Goal: Information Seeking & Learning: Learn about a topic

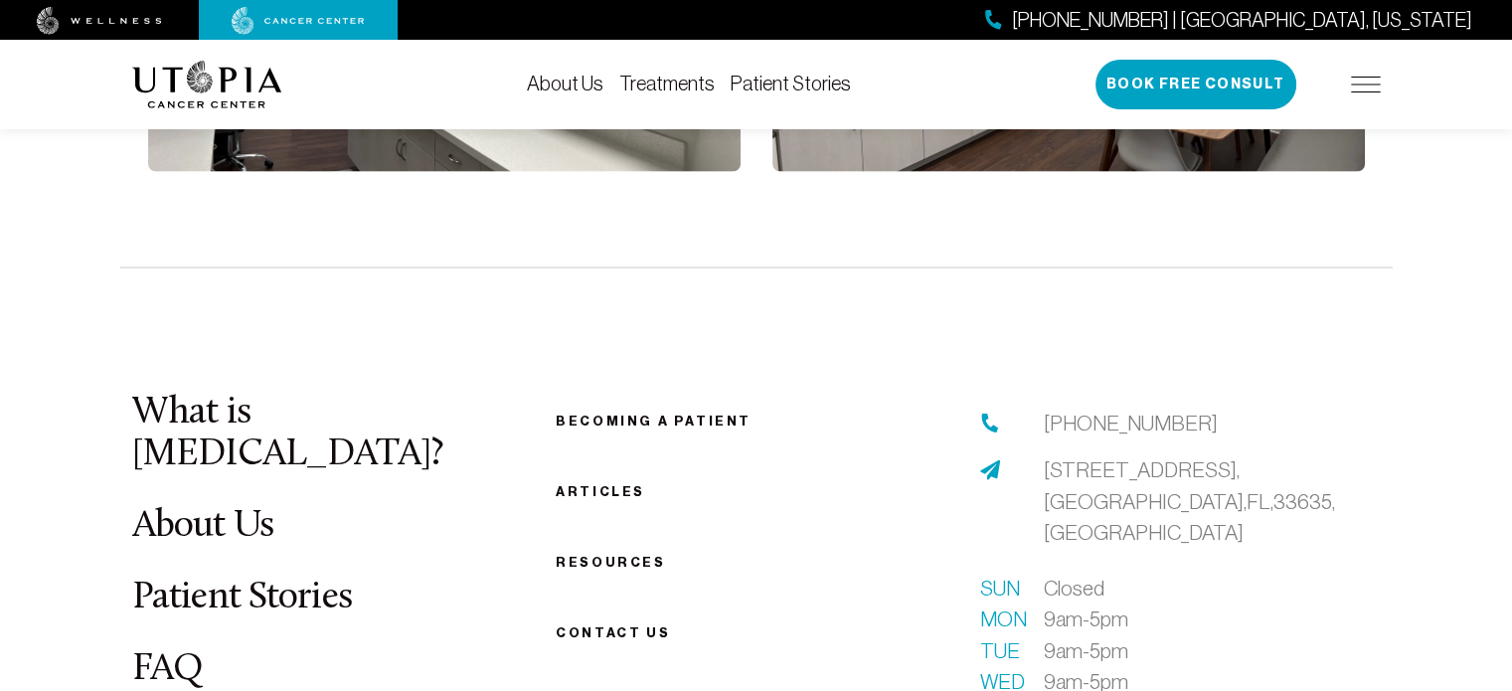
scroll to position [4572, 0]
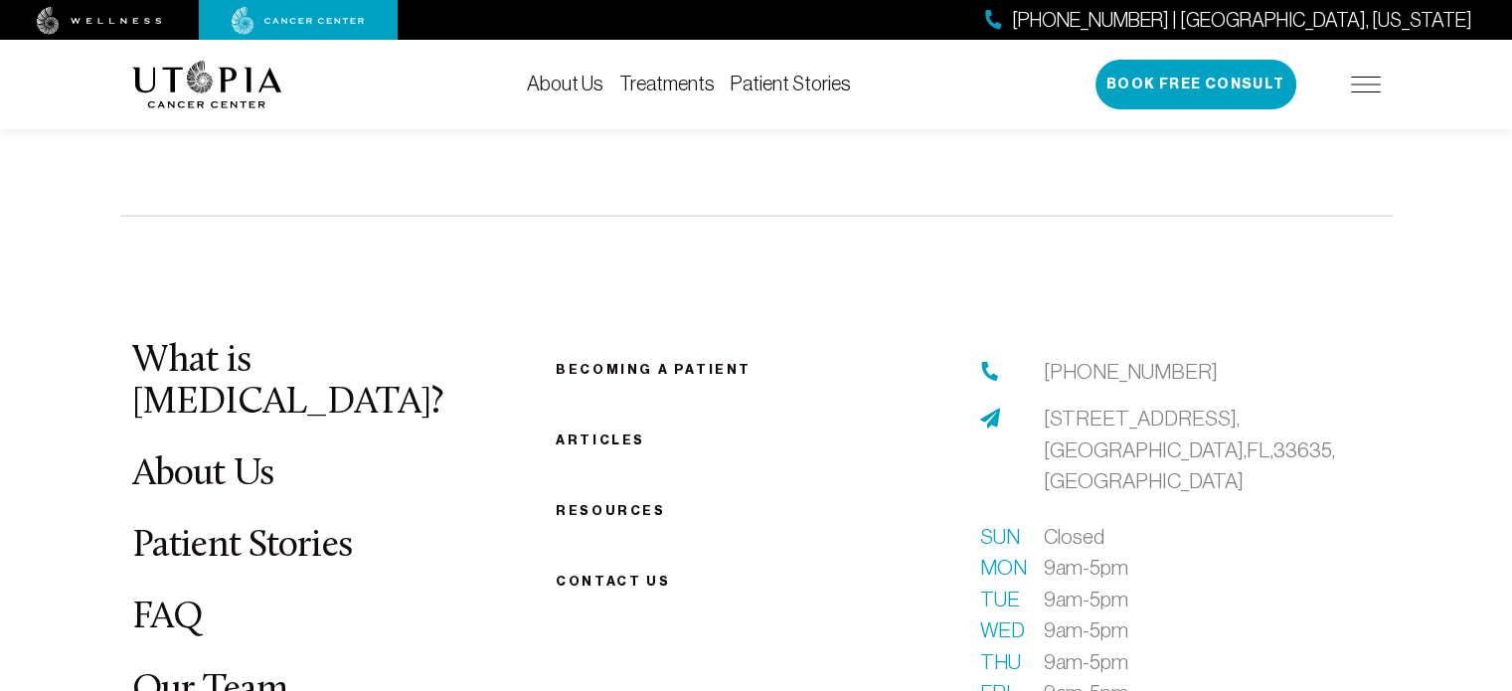
click at [315, 527] on link "Patient Stories" at bounding box center [242, 546] width 221 height 39
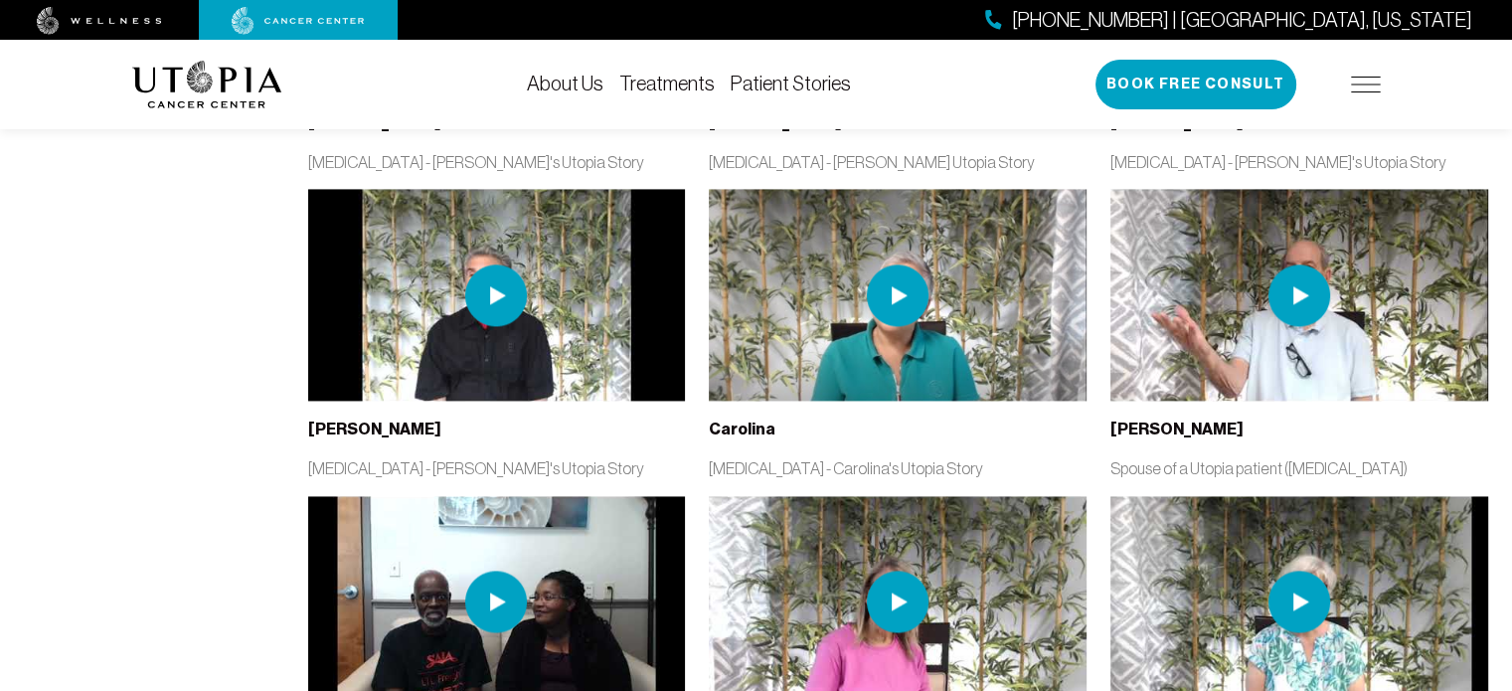
scroll to position [2882, 0]
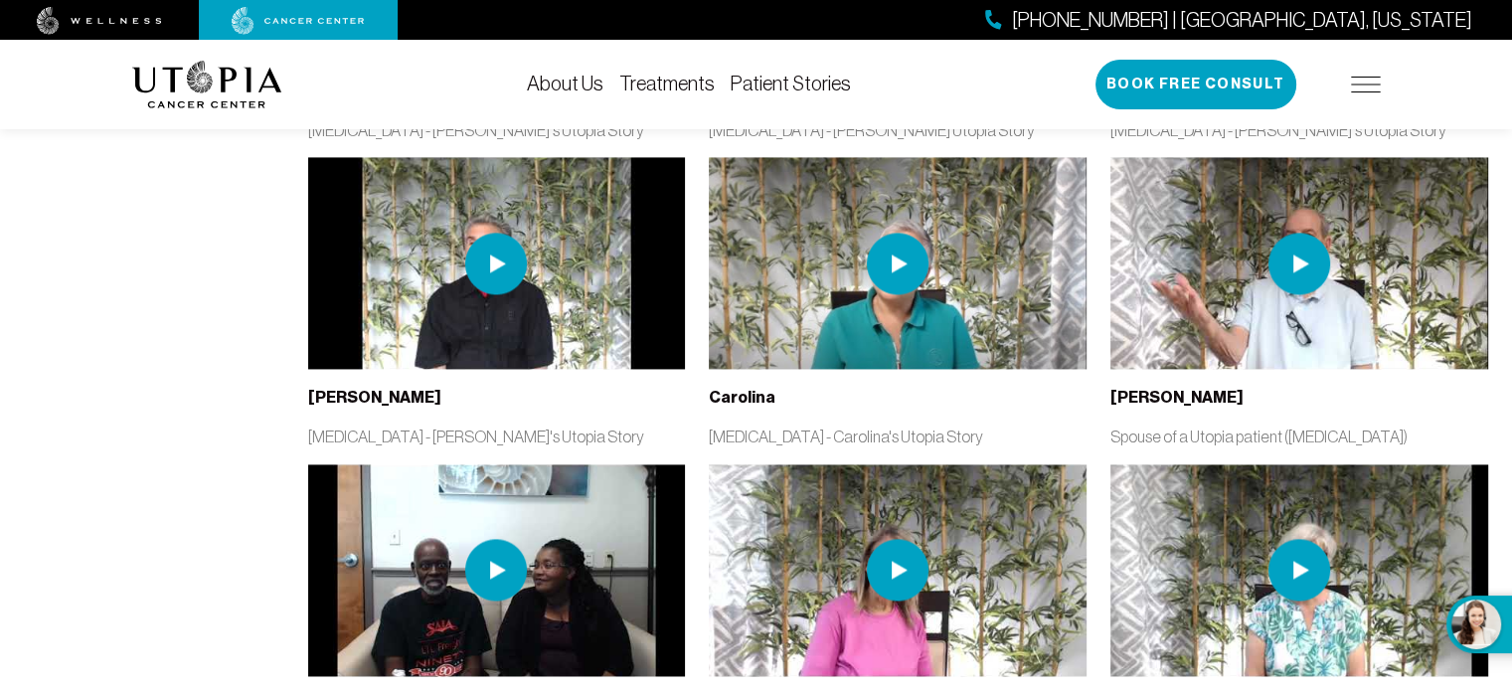
click at [1287, 539] on img at bounding box center [1299, 570] width 62 height 62
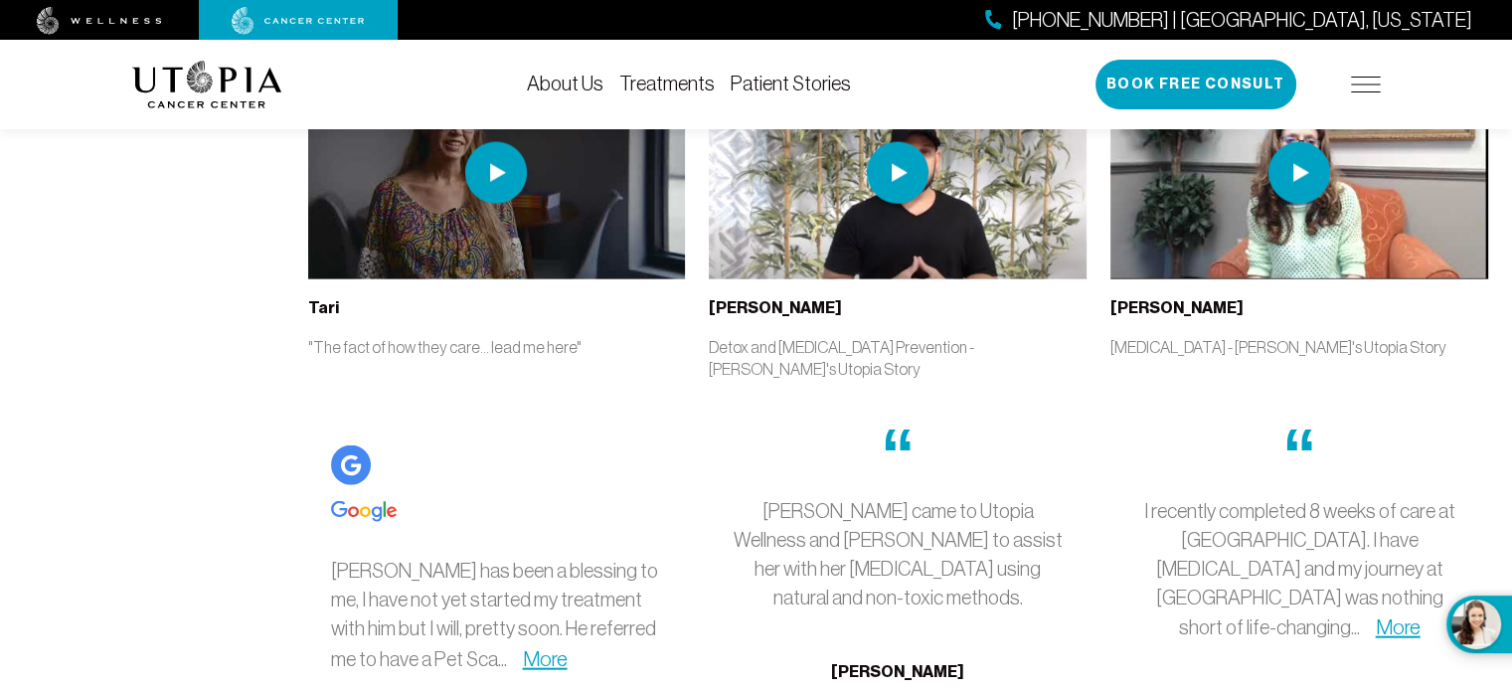
scroll to position [4572, 0]
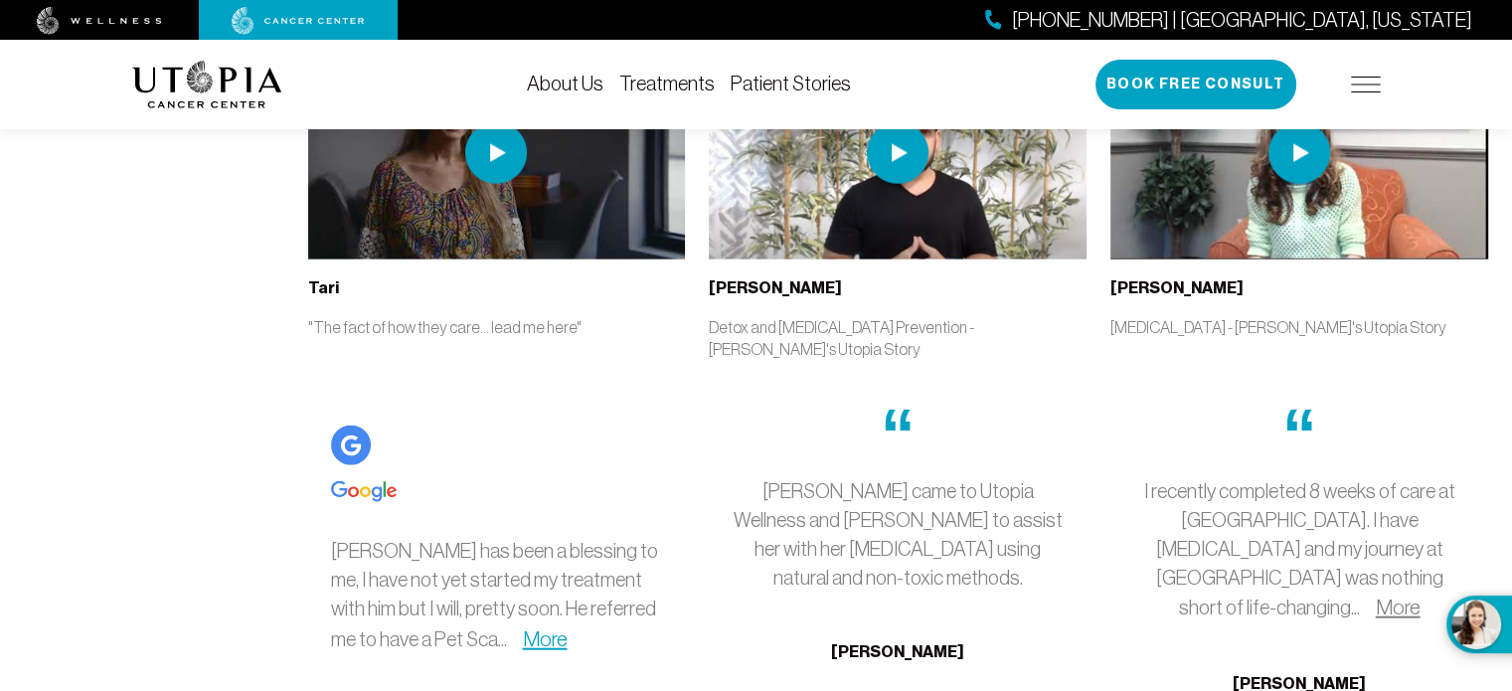
click at [1383, 595] on link "More" at bounding box center [1398, 606] width 45 height 23
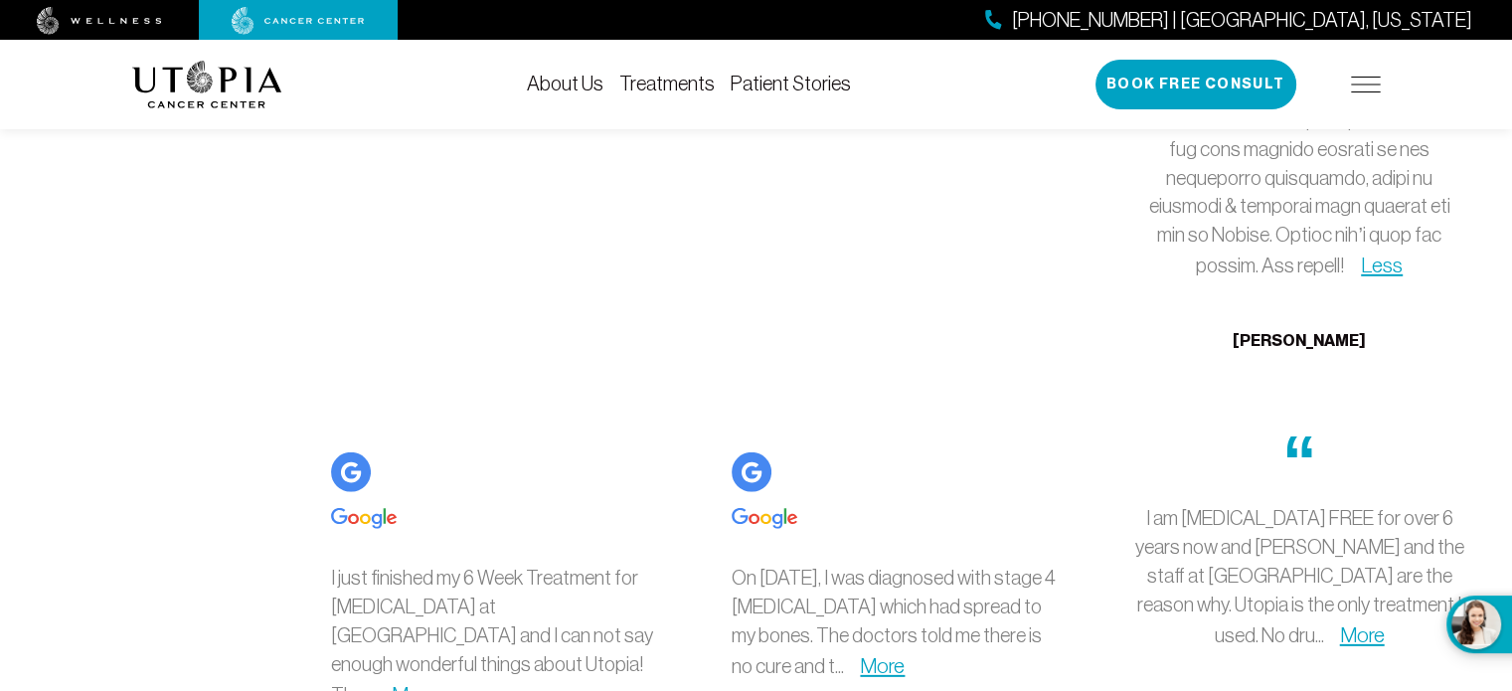
scroll to position [5864, 0]
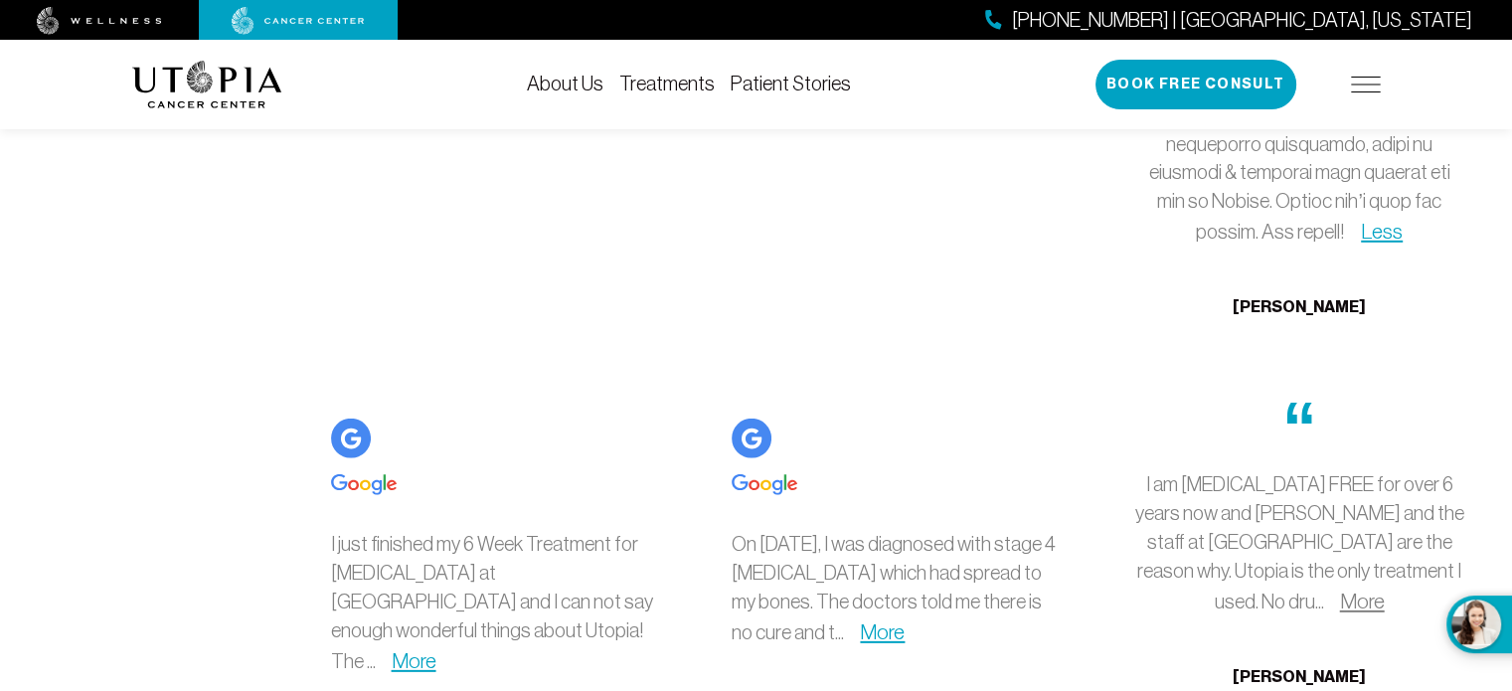
click at [1384, 589] on link "More" at bounding box center [1362, 600] width 45 height 23
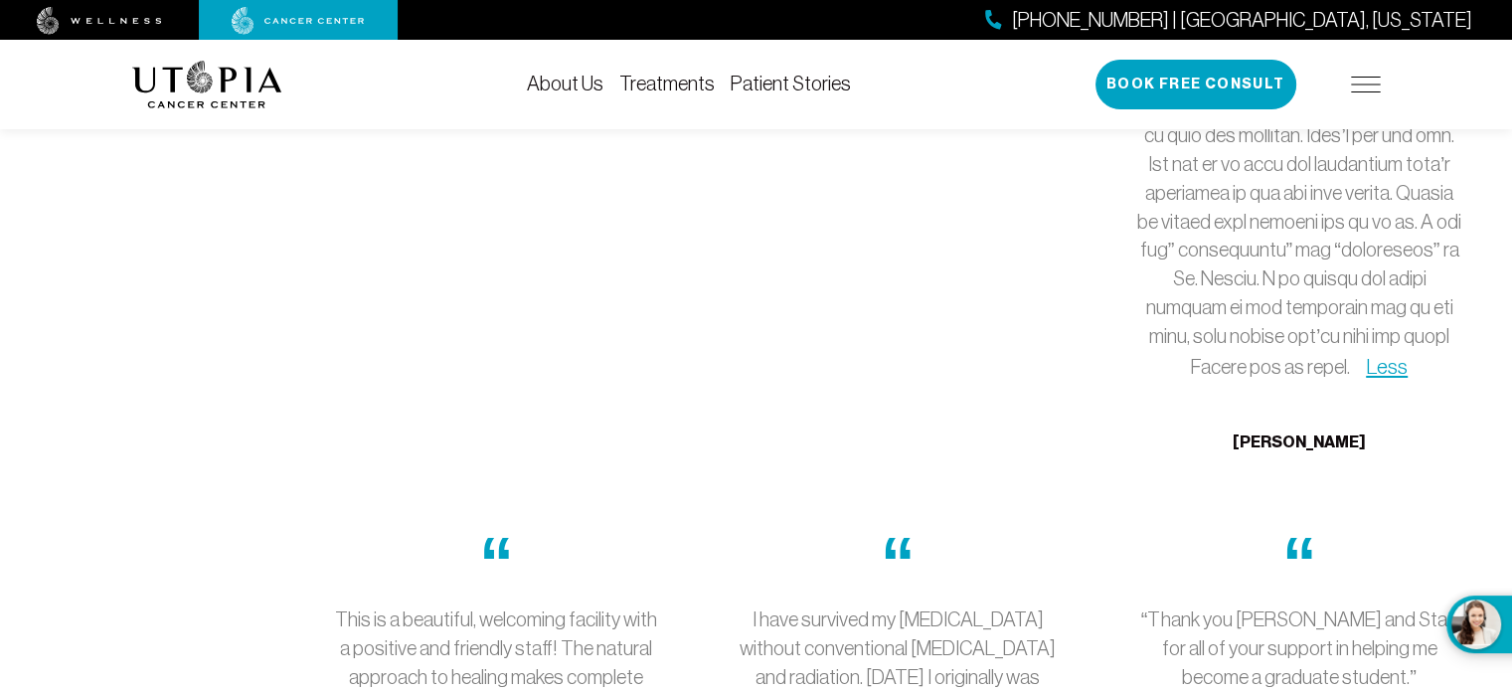
scroll to position [7056, 0]
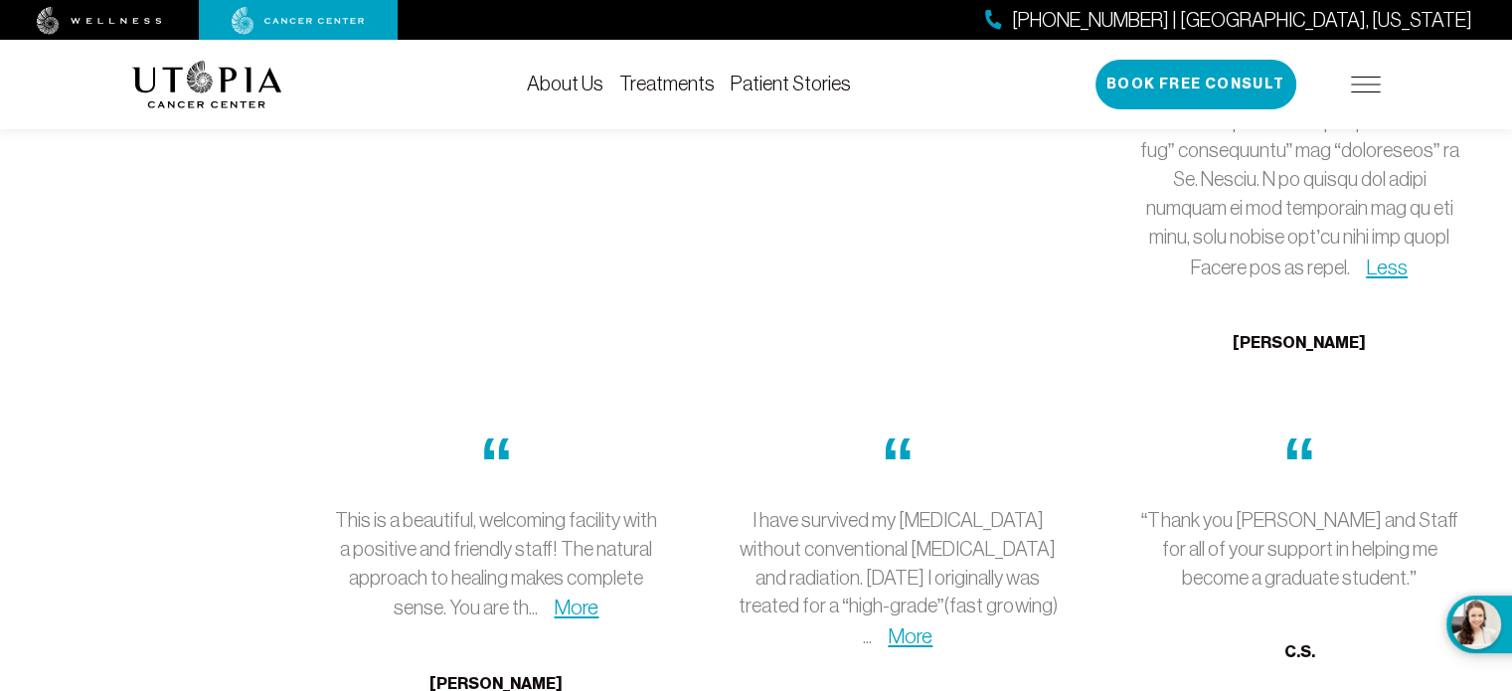
click at [1004, 506] on p "I have survived my [MEDICAL_DATA] without conventional [MEDICAL_DATA] and radia…" at bounding box center [897, 579] width 332 height 146
click at [932, 624] on link "More" at bounding box center [910, 635] width 45 height 23
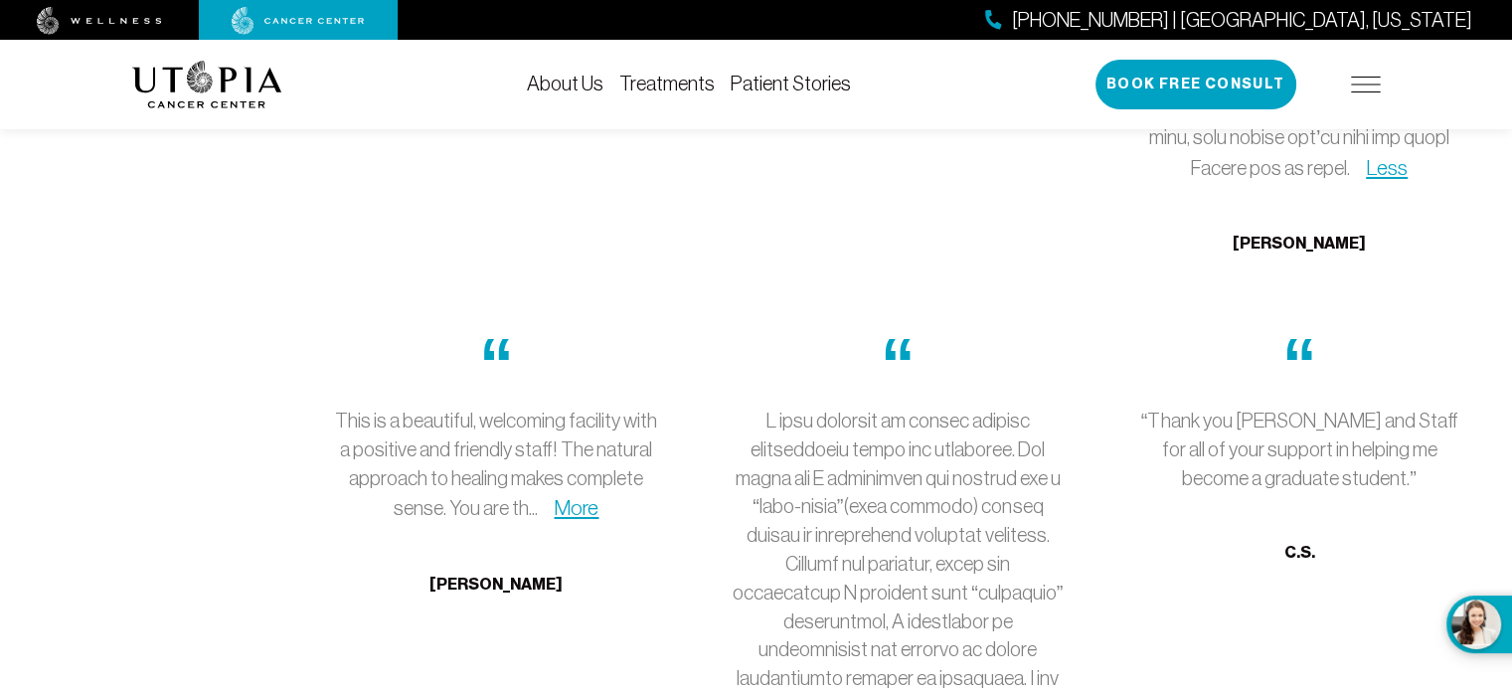
scroll to position [7255, 0]
